Goal: Check status

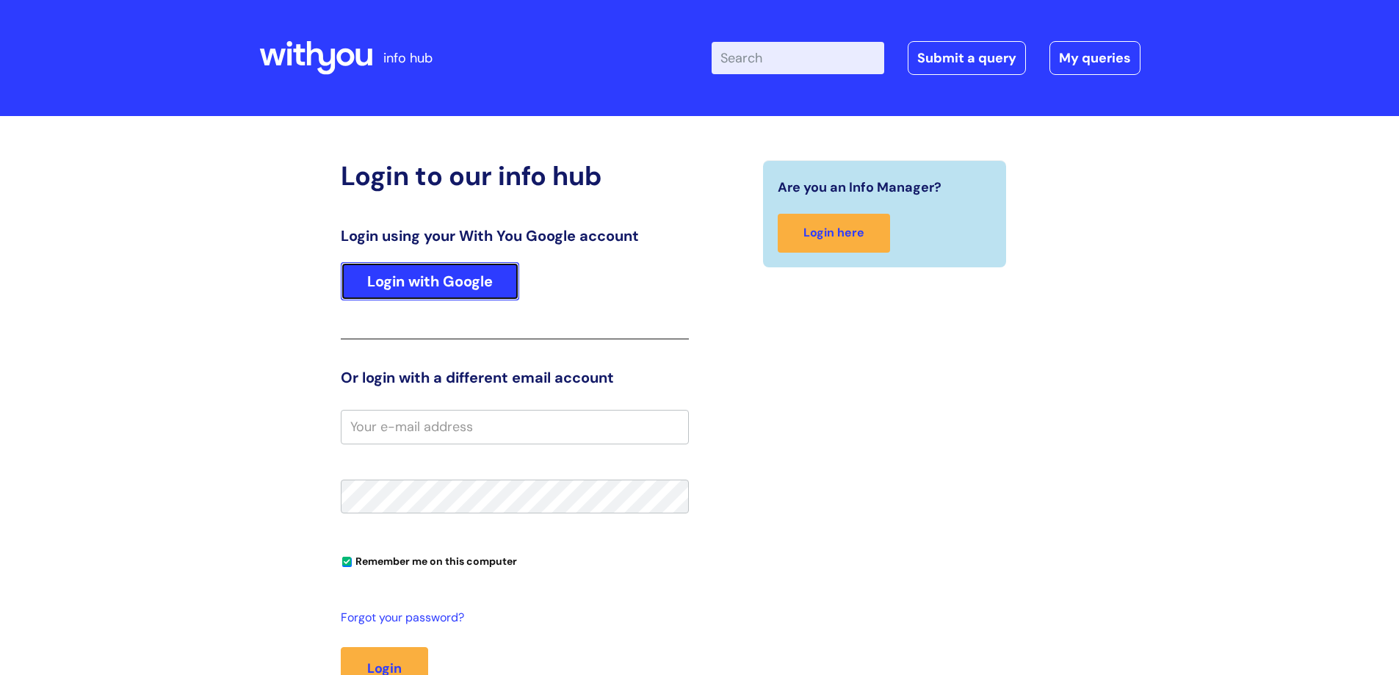
click at [479, 297] on link "Login with Google" at bounding box center [430, 281] width 178 height 38
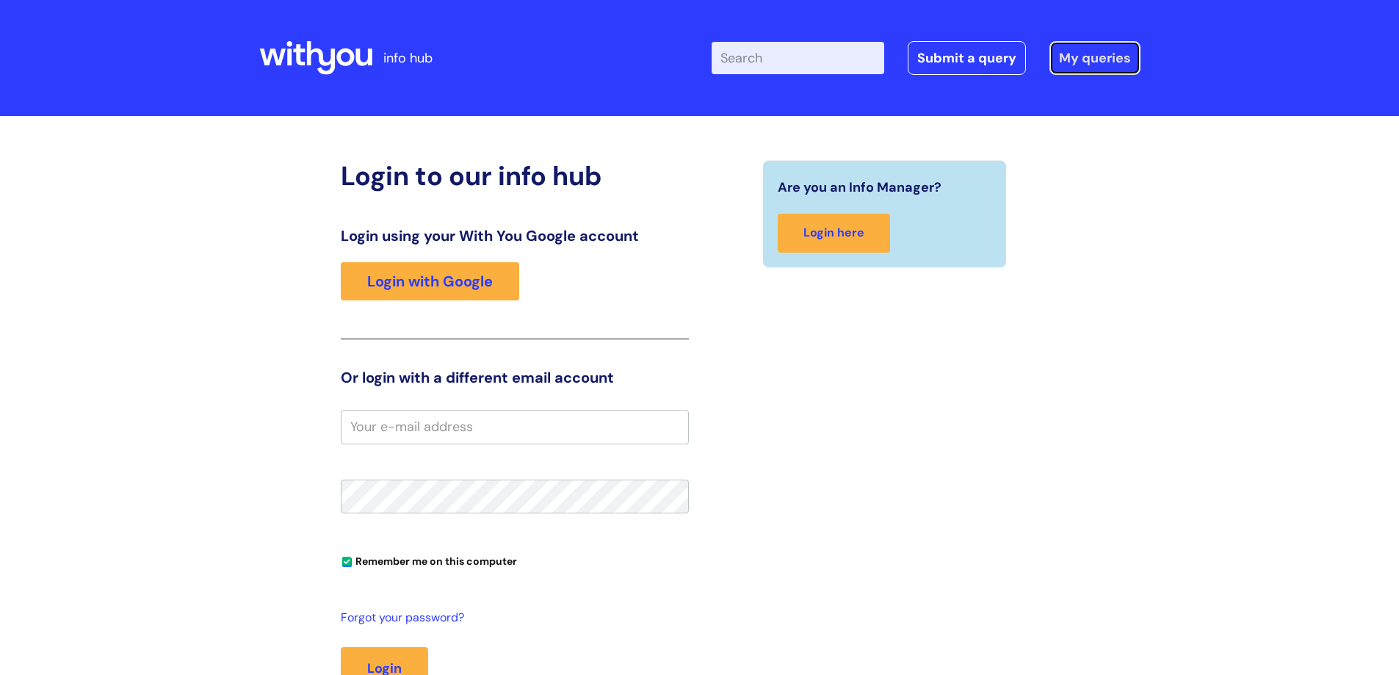
click at [1052, 53] on link "My queries" at bounding box center [1094, 58] width 91 height 34
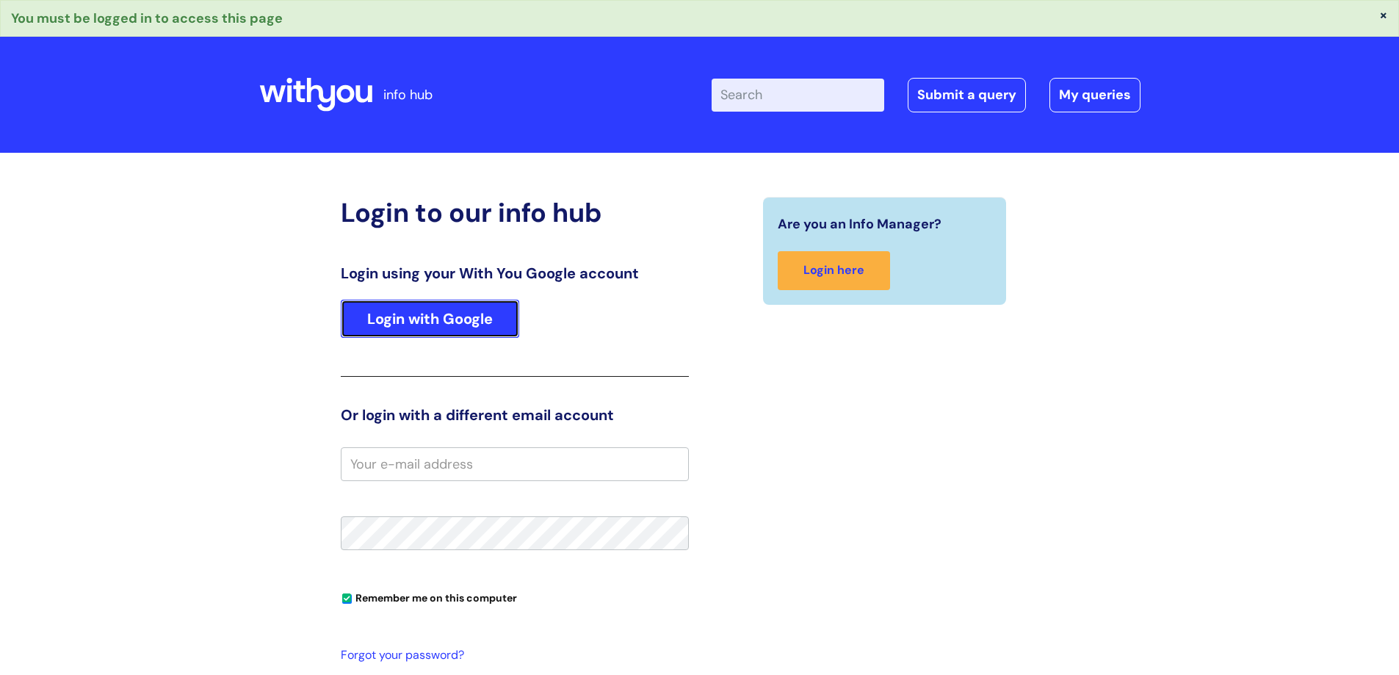
click at [463, 323] on link "Login with Google" at bounding box center [430, 319] width 178 height 38
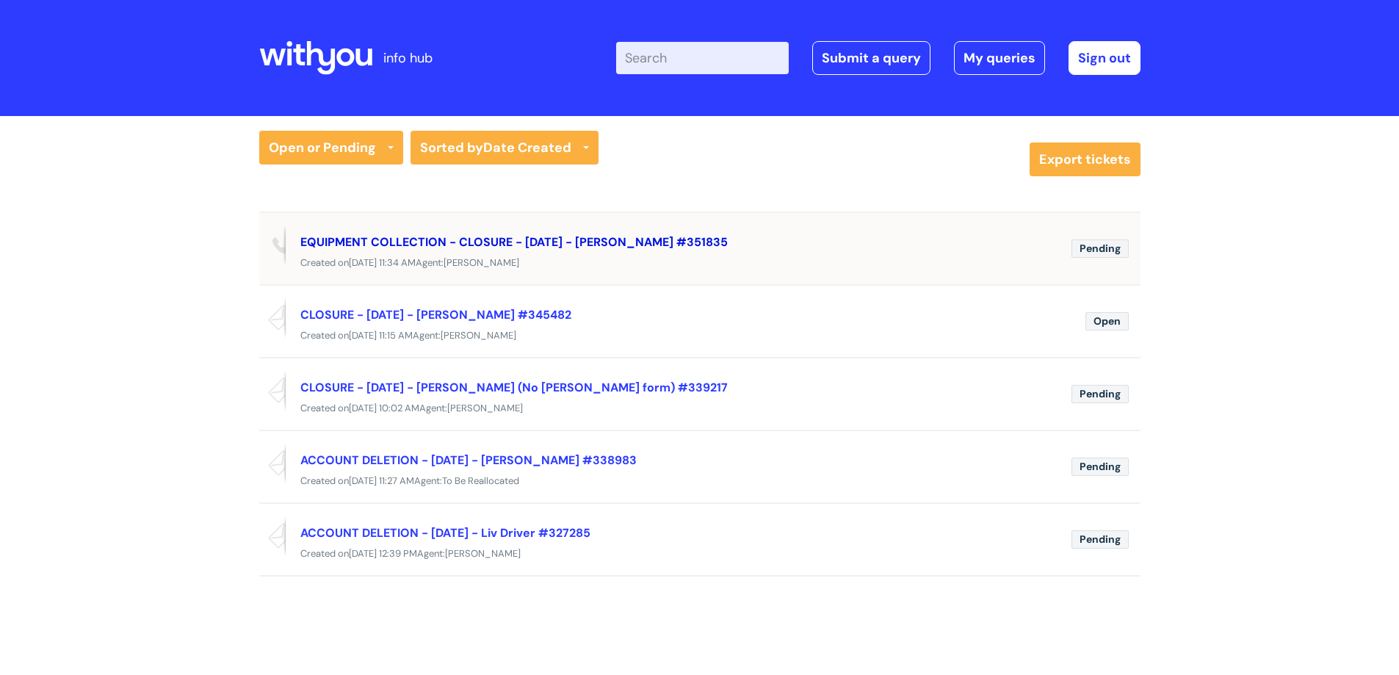
click at [595, 238] on link "EQUIPMENT COLLECTION - CLOSURE - 27/09/2025 - Dan Davis #351835" at bounding box center [513, 241] width 427 height 15
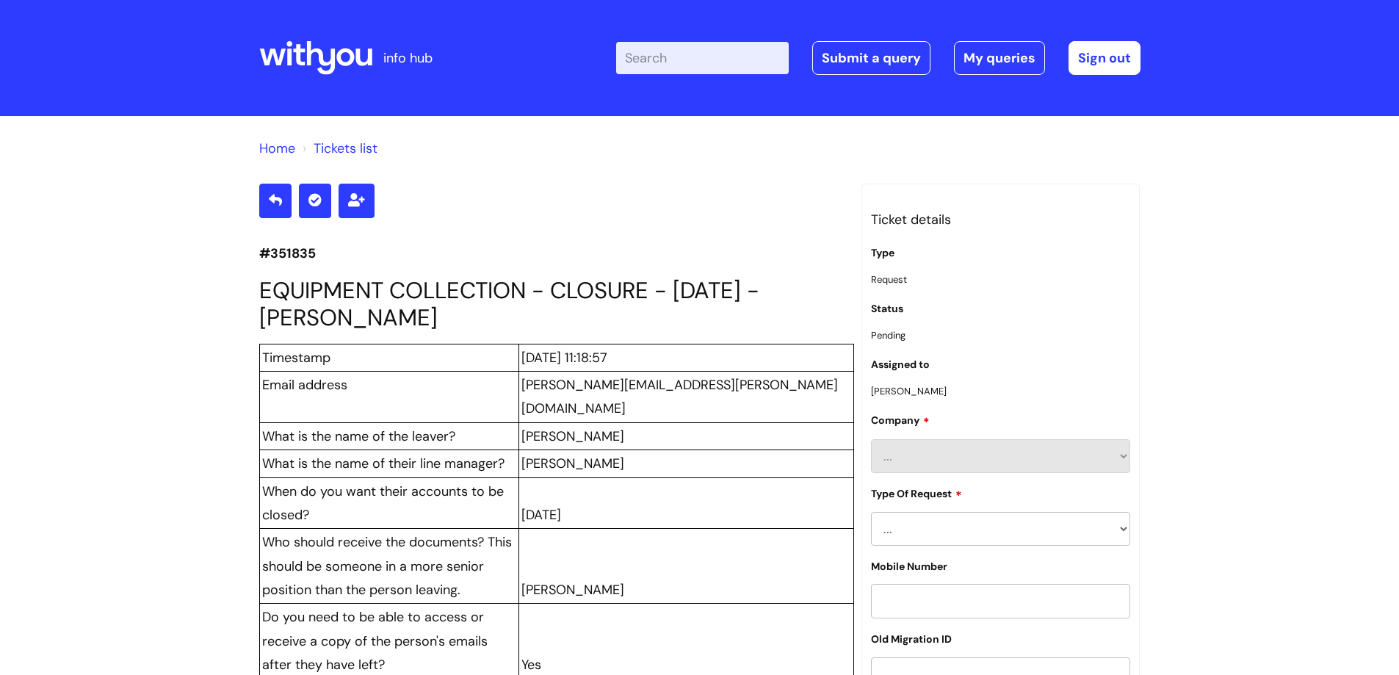
scroll to position [3173, 0]
